Goal: Navigation & Orientation: Find specific page/section

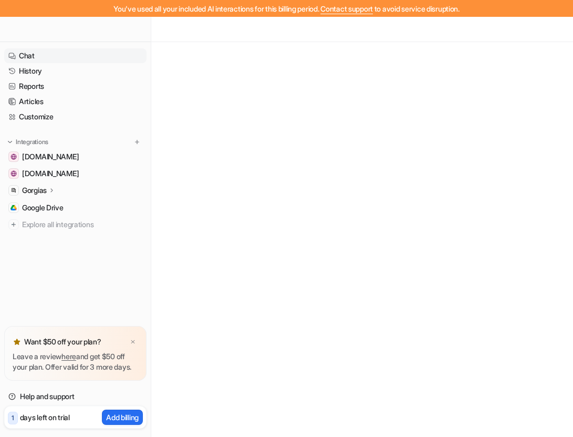
click at [44, 56] on link "Chat" at bounding box center [75, 55] width 142 height 15
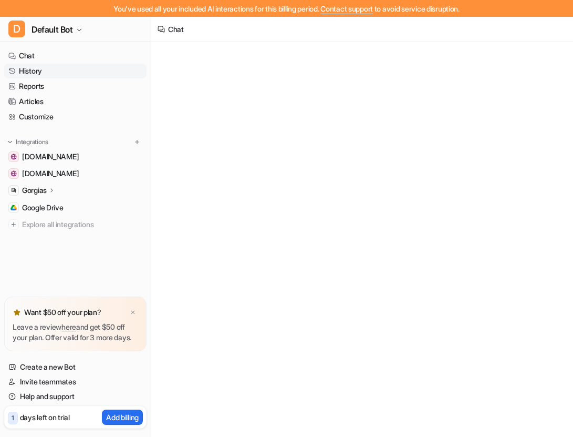
click at [34, 70] on link "History" at bounding box center [75, 71] width 142 height 15
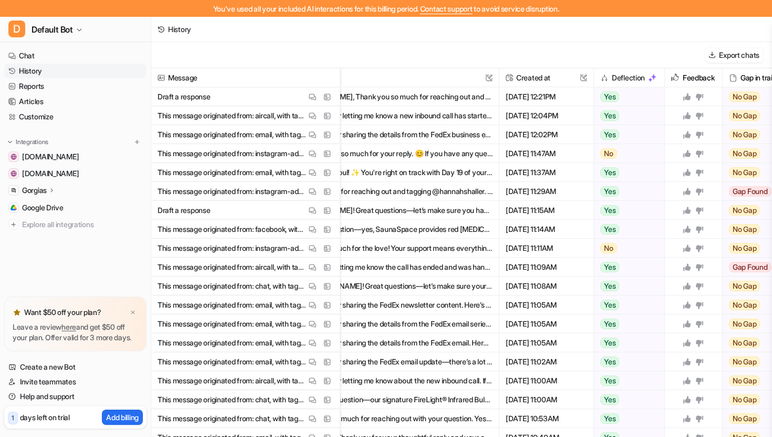
scroll to position [0, 64]
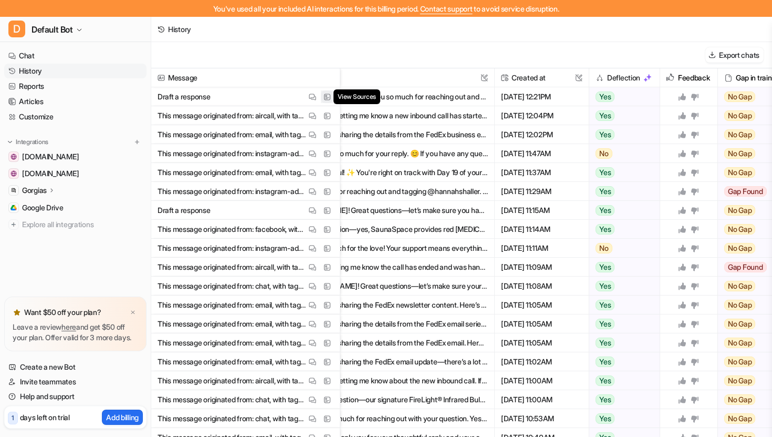
click at [327, 98] on img at bounding box center [327, 97] width 7 height 8
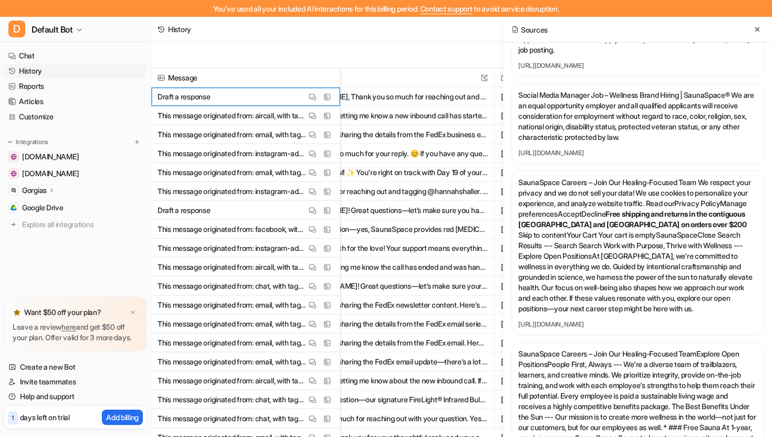
scroll to position [2230, 0]
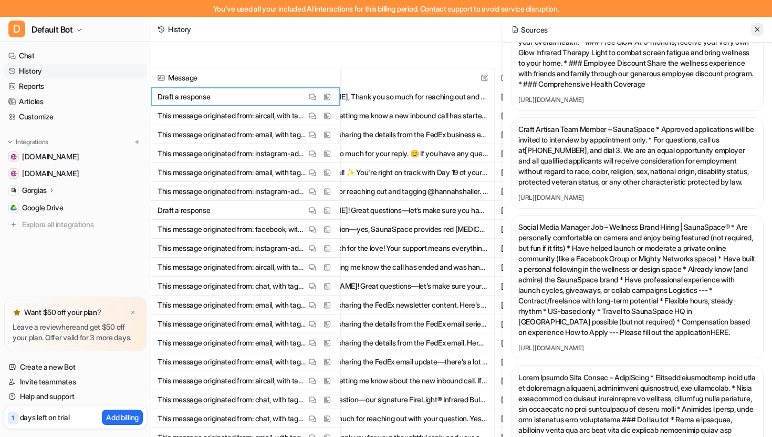
click at [573, 28] on icon at bounding box center [757, 29] width 7 height 7
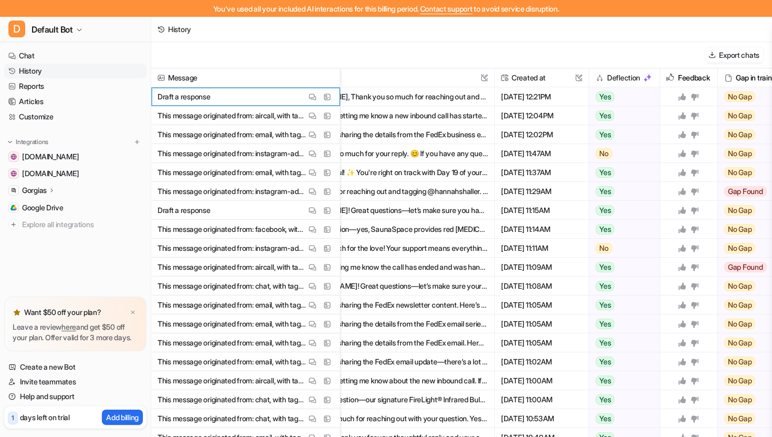
scroll to position [0, 0]
